Goal: Task Accomplishment & Management: Use online tool/utility

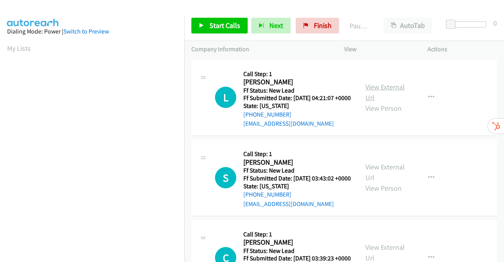
click at [372, 87] on link "View External Url" at bounding box center [384, 92] width 39 height 20
click at [385, 181] on link "View External Url" at bounding box center [384, 172] width 39 height 20
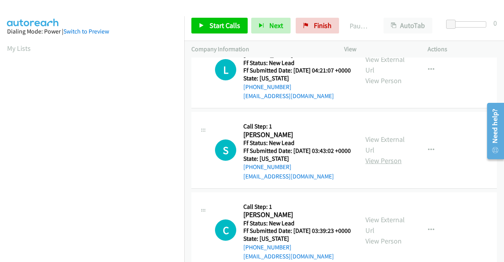
scroll to position [39, 0]
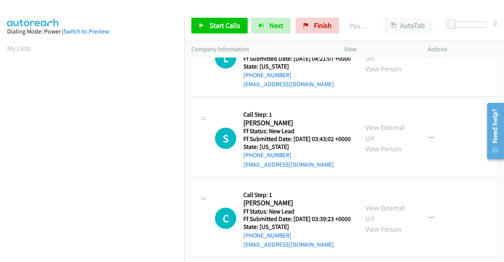
click at [389, 233] on div "View External Url View Person" at bounding box center [385, 218] width 41 height 32
click at [389, 223] on link "View External Url" at bounding box center [384, 213] width 39 height 20
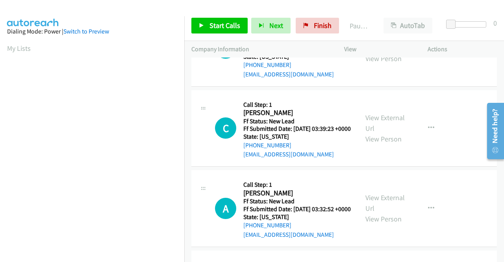
scroll to position [157, 0]
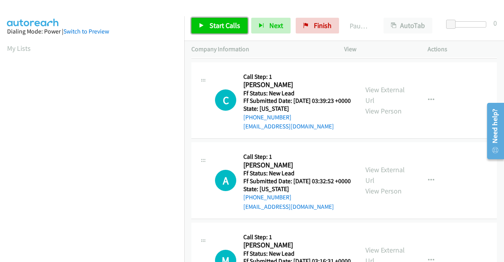
click at [210, 25] on span "Start Calls" at bounding box center [224, 25] width 31 height 9
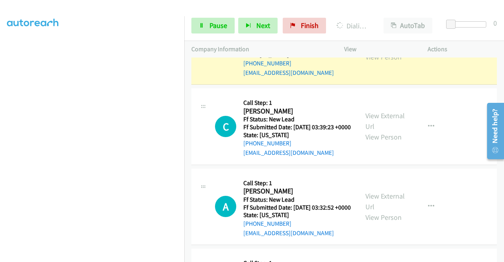
scroll to position [213, 0]
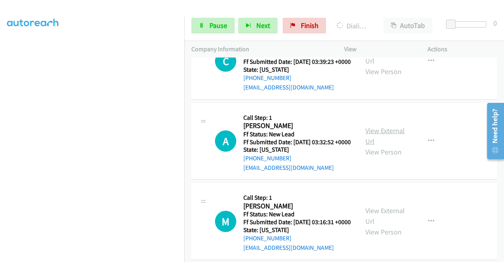
click at [374, 146] on link "View External Url" at bounding box center [384, 136] width 39 height 20
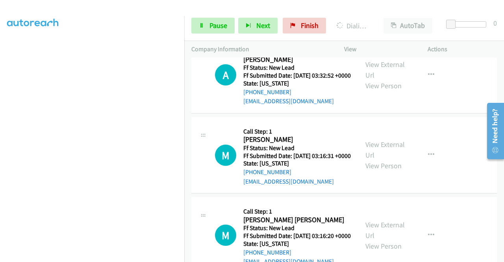
scroll to position [348, 0]
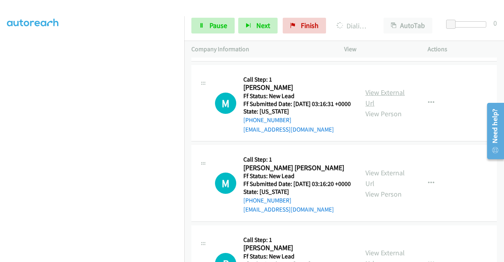
click at [372, 107] on link "View External Url" at bounding box center [384, 98] width 39 height 20
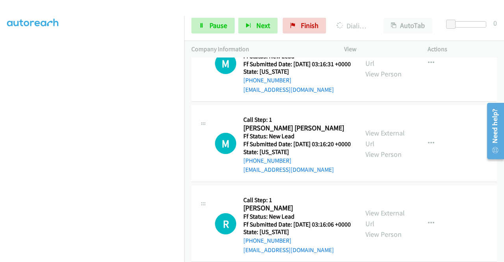
scroll to position [427, 0]
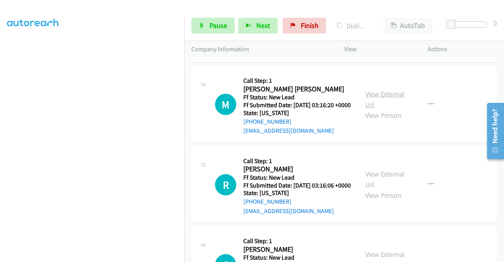
click at [365, 109] on link "View External Url" at bounding box center [384, 99] width 39 height 20
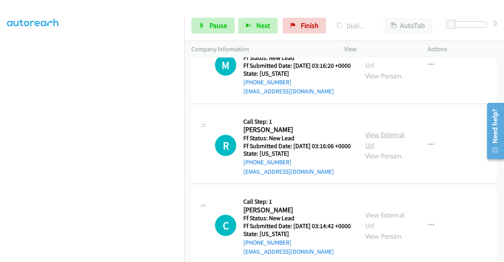
click at [378, 149] on link "View External Url" at bounding box center [384, 140] width 39 height 20
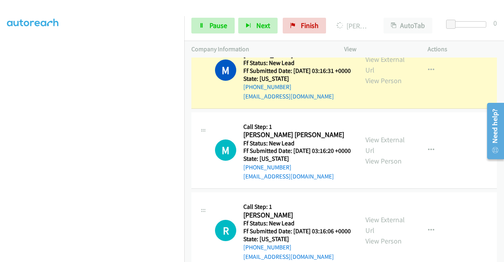
scroll to position [427, 0]
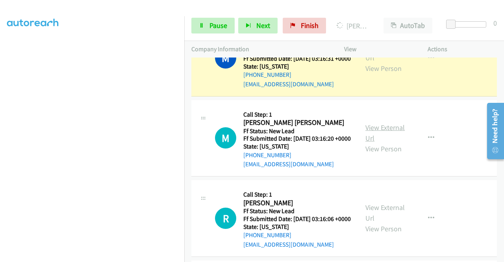
click at [395, 142] on link "View External Url" at bounding box center [384, 133] width 39 height 20
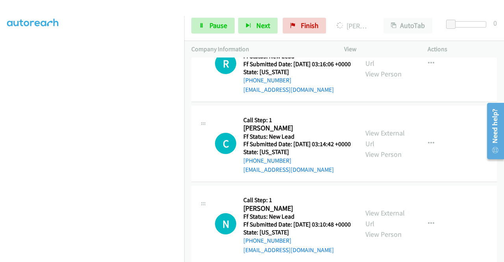
scroll to position [584, 0]
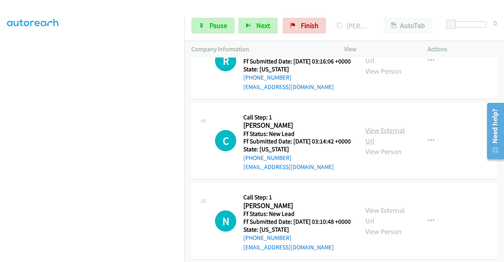
click at [379, 145] on link "View External Url" at bounding box center [384, 135] width 39 height 20
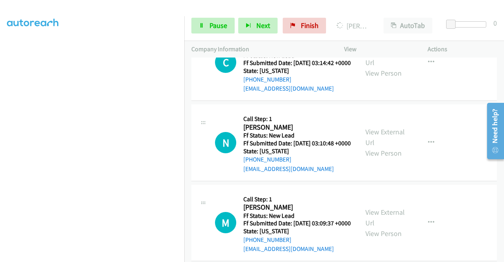
scroll to position [663, 0]
click at [369, 146] on link "View External Url" at bounding box center [384, 137] width 39 height 20
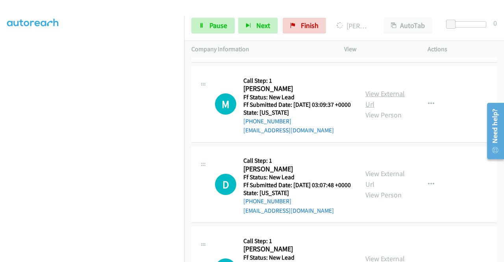
click at [372, 109] on link "View External Url" at bounding box center [384, 99] width 39 height 20
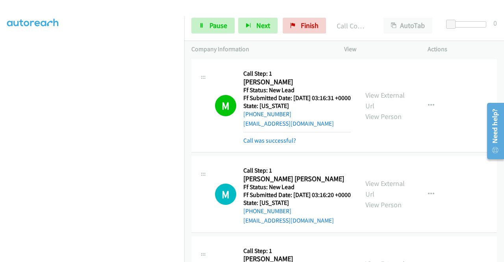
scroll to position [22, 0]
click at [218, 28] on span "Pause" at bounding box center [218, 25] width 18 height 9
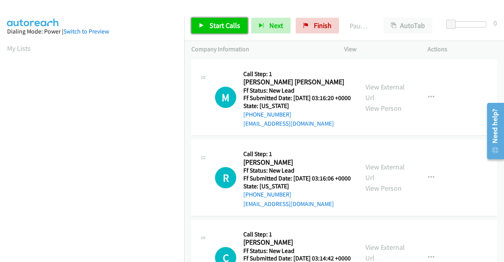
click at [227, 23] on span "Start Calls" at bounding box center [224, 25] width 31 height 9
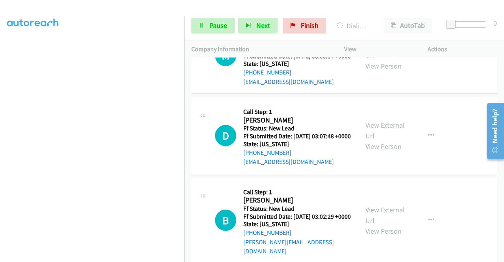
scroll to position [433, 0]
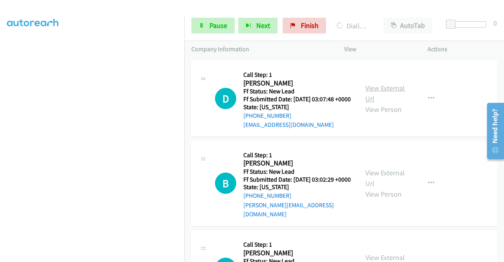
click at [372, 103] on link "View External Url" at bounding box center [384, 93] width 39 height 20
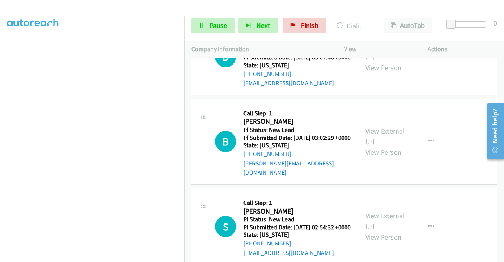
scroll to position [511, 0]
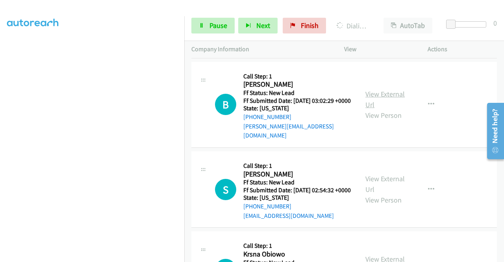
click at [378, 109] on link "View External Url" at bounding box center [384, 99] width 39 height 20
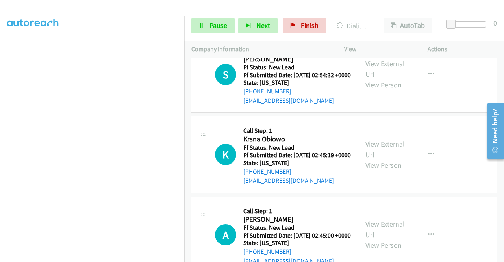
scroll to position [629, 0]
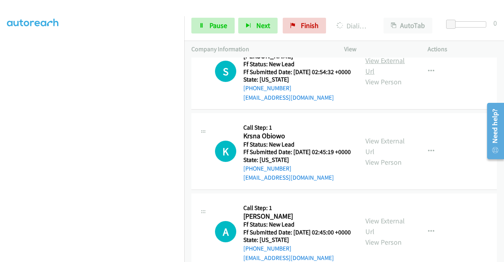
click at [373, 76] on link "View External Url" at bounding box center [384, 66] width 39 height 20
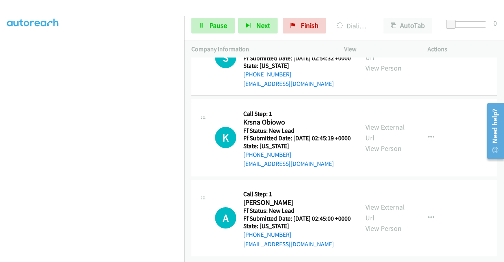
scroll to position [708, 0]
click at [389, 122] on link "View External Url" at bounding box center [384, 132] width 39 height 20
click at [378, 202] on link "View External Url" at bounding box center [384, 212] width 39 height 20
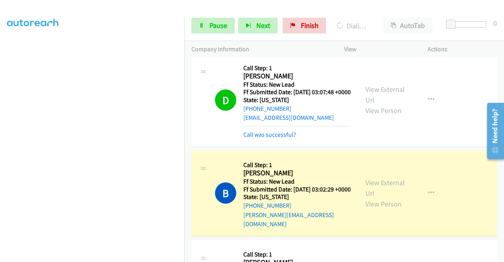
scroll to position [591, 0]
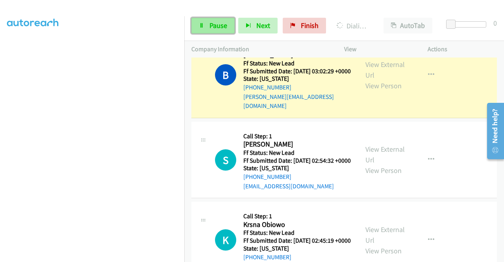
click at [214, 30] on link "Pause" at bounding box center [212, 26] width 43 height 16
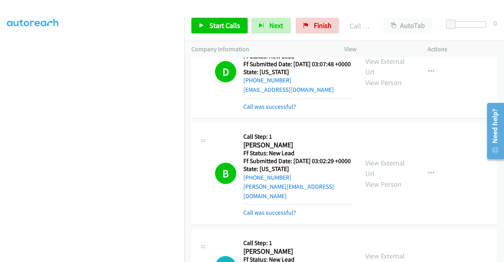
scroll to position [539, 0]
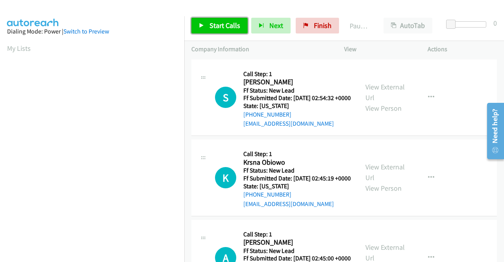
click at [209, 26] on span "Start Calls" at bounding box center [224, 25] width 31 height 9
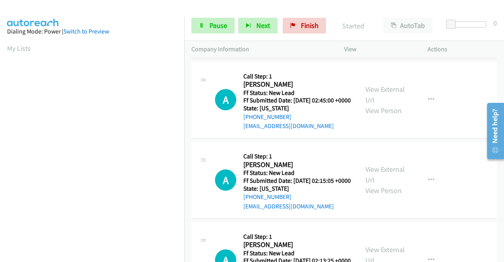
scroll to position [197, 0]
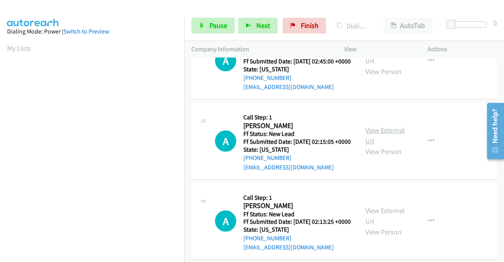
click at [379, 145] on link "View External Url" at bounding box center [384, 135] width 39 height 20
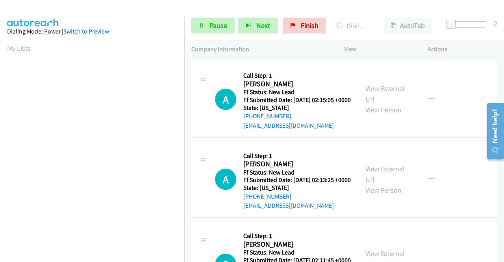
scroll to position [275, 0]
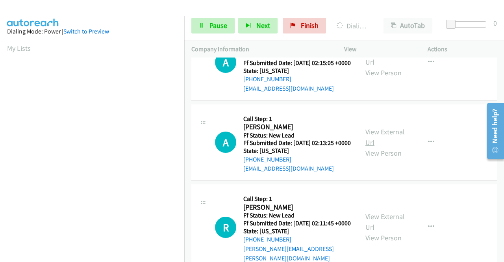
click at [387, 147] on link "View External Url" at bounding box center [384, 137] width 39 height 20
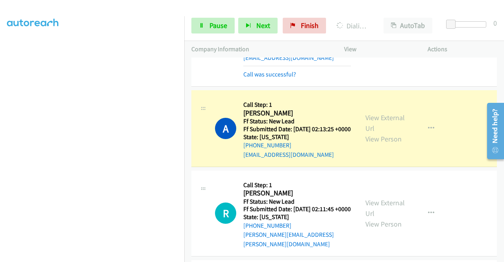
scroll to position [474, 0]
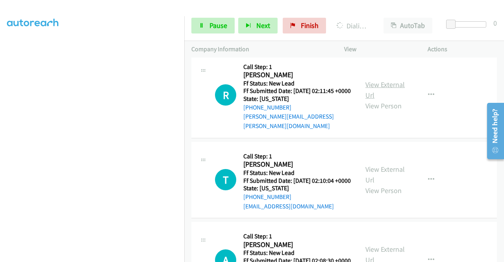
click at [395, 100] on link "View External Url" at bounding box center [384, 90] width 39 height 20
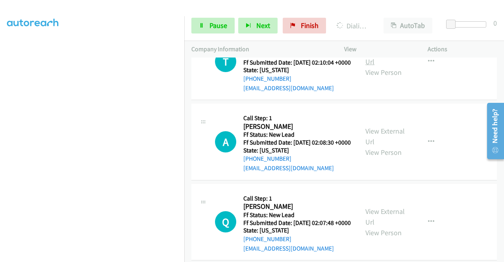
click at [387, 66] on link "View External Url" at bounding box center [384, 56] width 39 height 20
click at [378, 146] on link "View External Url" at bounding box center [384, 136] width 39 height 20
click at [129, 256] on section at bounding box center [92, 75] width 170 height 376
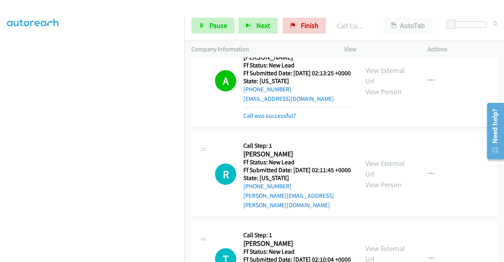
scroll to position [452, 0]
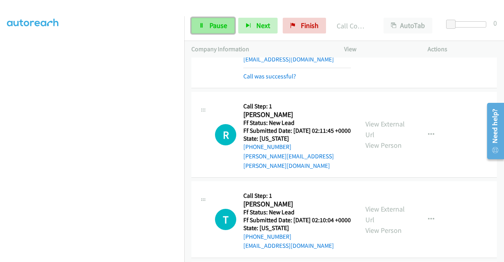
click at [215, 27] on span "Pause" at bounding box center [218, 25] width 18 height 9
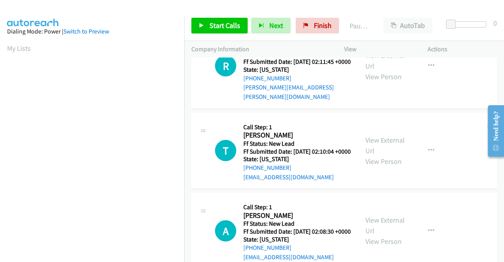
scroll to position [118, 0]
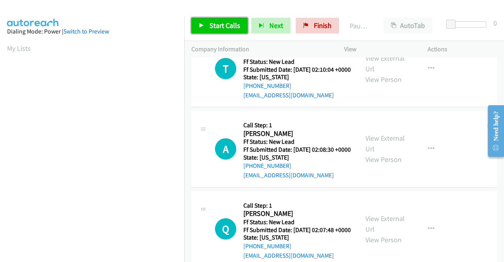
click at [222, 25] on span "Start Calls" at bounding box center [224, 25] width 31 height 9
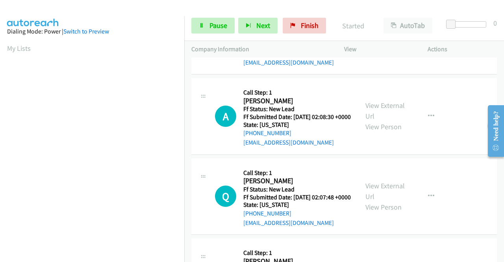
scroll to position [197, 0]
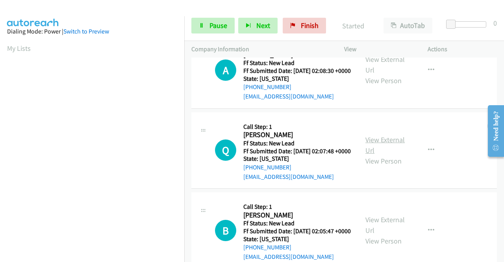
click at [392, 155] on link "View External Url" at bounding box center [384, 145] width 39 height 20
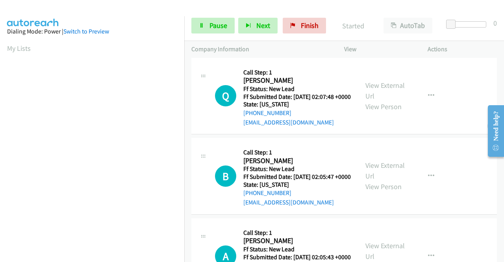
scroll to position [315, 0]
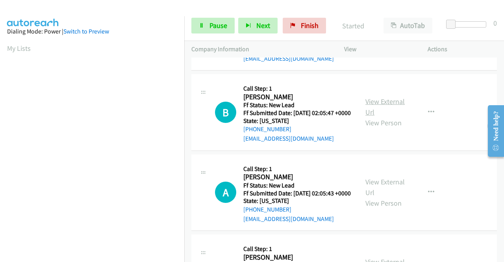
click at [377, 116] on link "View External Url" at bounding box center [384, 107] width 39 height 20
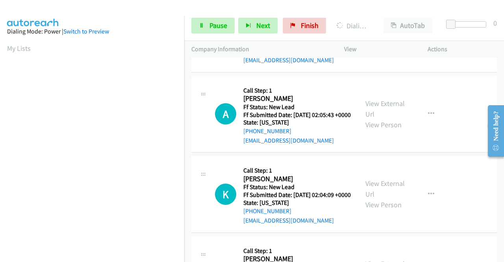
scroll to position [393, 0]
click at [379, 118] on link "View External Url" at bounding box center [384, 108] width 39 height 20
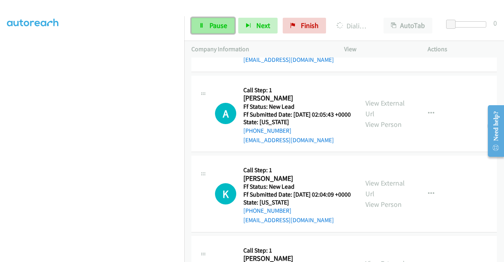
click at [214, 23] on span "Pause" at bounding box center [218, 25] width 18 height 9
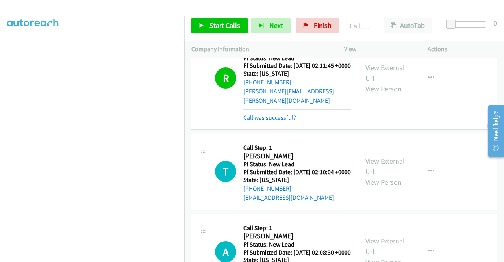
scroll to position [0, 0]
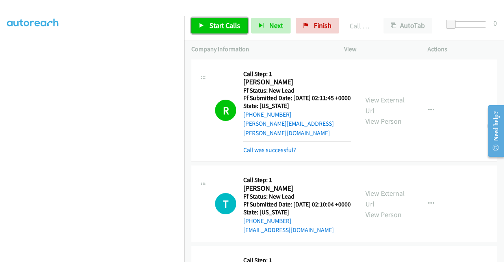
click at [219, 26] on span "Start Calls" at bounding box center [224, 25] width 31 height 9
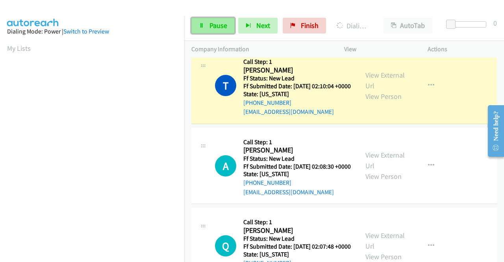
click at [211, 28] on span "Pause" at bounding box center [218, 25] width 18 height 9
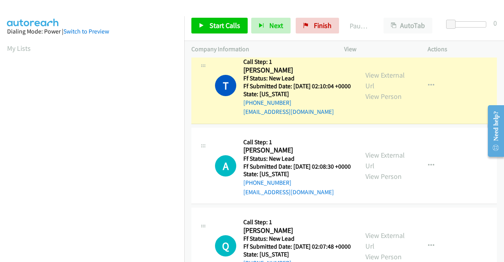
scroll to position [179, 0]
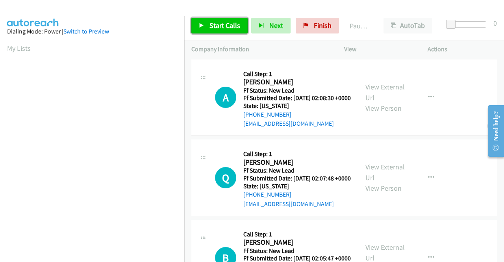
click at [228, 26] on span "Start Calls" at bounding box center [224, 25] width 31 height 9
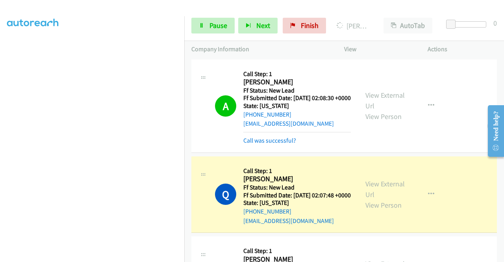
scroll to position [79, 0]
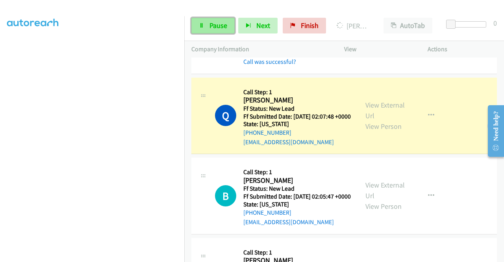
click at [215, 24] on span "Pause" at bounding box center [218, 25] width 18 height 9
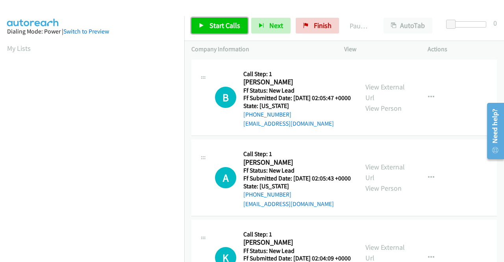
click at [214, 26] on span "Start Calls" at bounding box center [224, 25] width 31 height 9
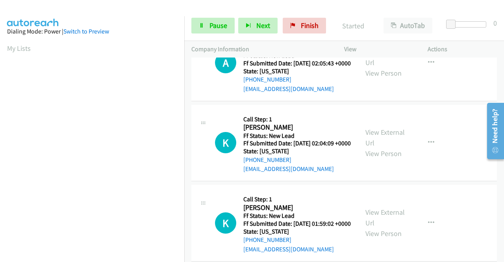
scroll to position [118, 0]
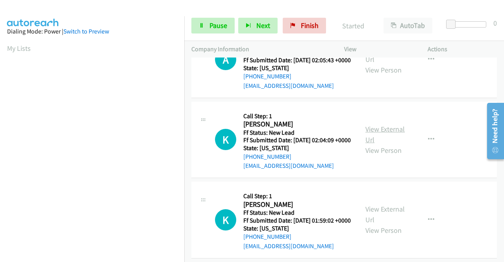
click at [381, 144] on link "View External Url" at bounding box center [384, 134] width 39 height 20
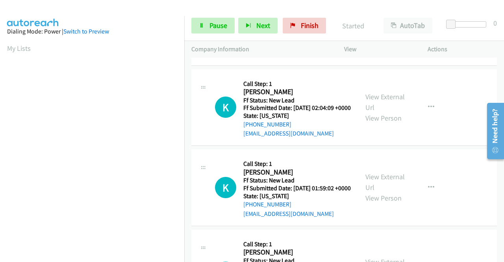
scroll to position [197, 0]
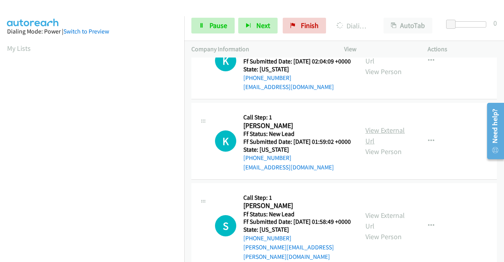
click at [386, 145] on link "View External Url" at bounding box center [384, 135] width 39 height 20
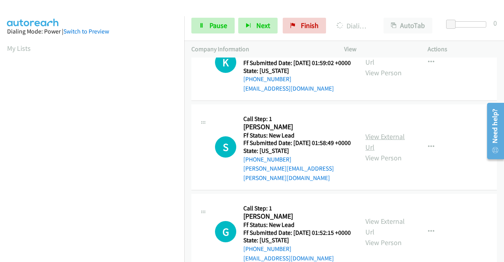
click at [380, 151] on link "View External Url" at bounding box center [384, 142] width 39 height 20
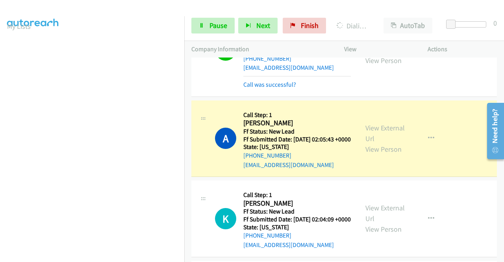
scroll to position [95, 0]
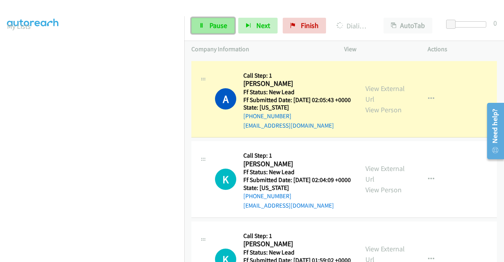
click at [211, 25] on span "Pause" at bounding box center [218, 25] width 18 height 9
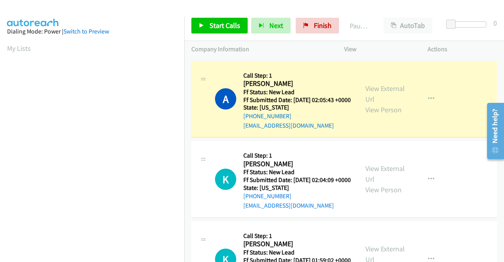
scroll to position [179, 0]
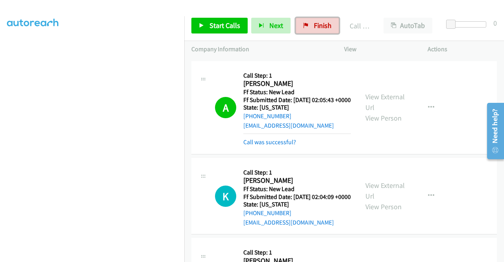
drag, startPoint x: 310, startPoint y: 19, endPoint x: 282, endPoint y: 41, distance: 35.4
click at [310, 19] on link "Finish" at bounding box center [316, 26] width 43 height 16
